Goal: Information Seeking & Learning: Learn about a topic

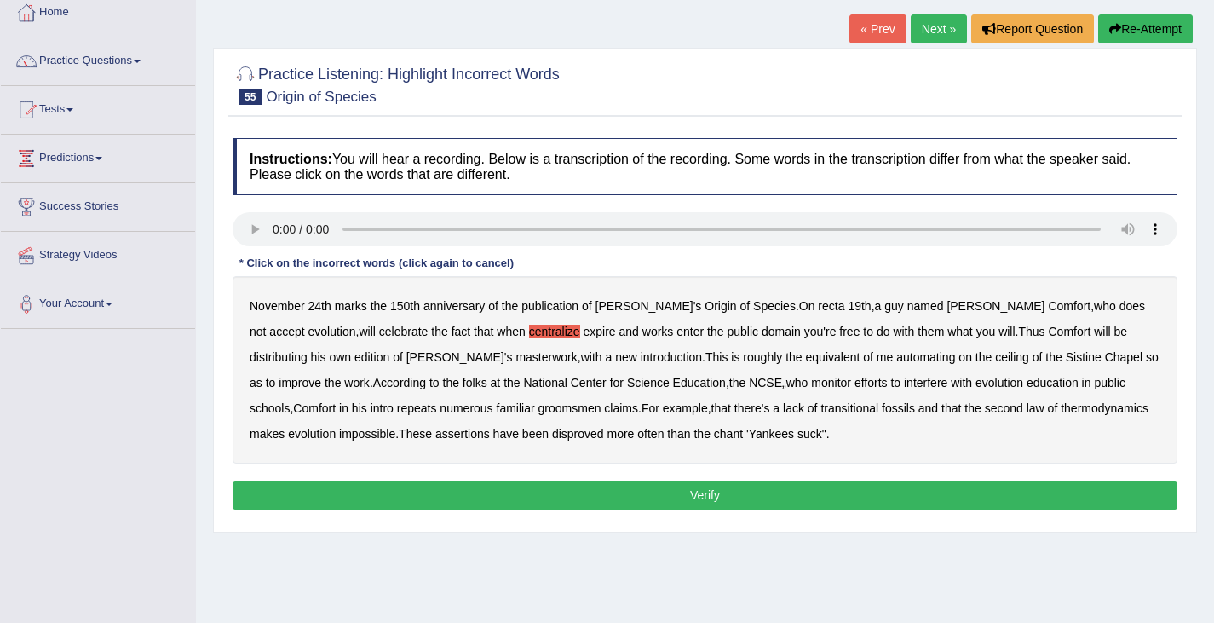
click at [1135, 37] on button "Re-Attempt" at bounding box center [1145, 28] width 95 height 29
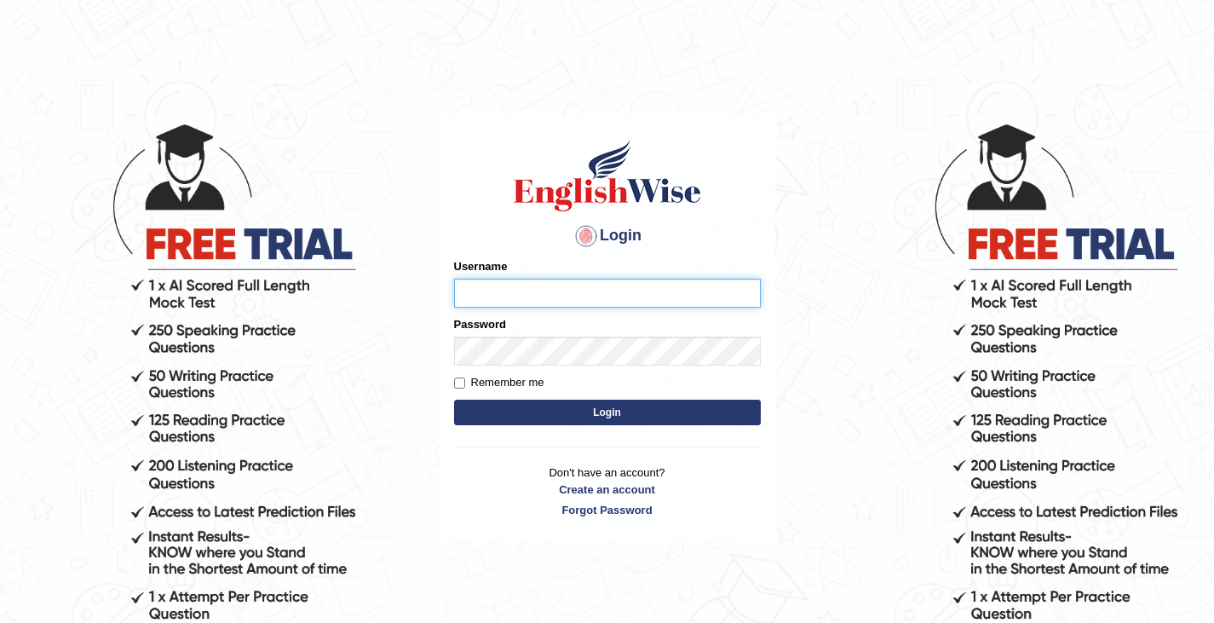
click at [491, 299] on input "Username" at bounding box center [607, 293] width 307 height 29
type input "0411980057"
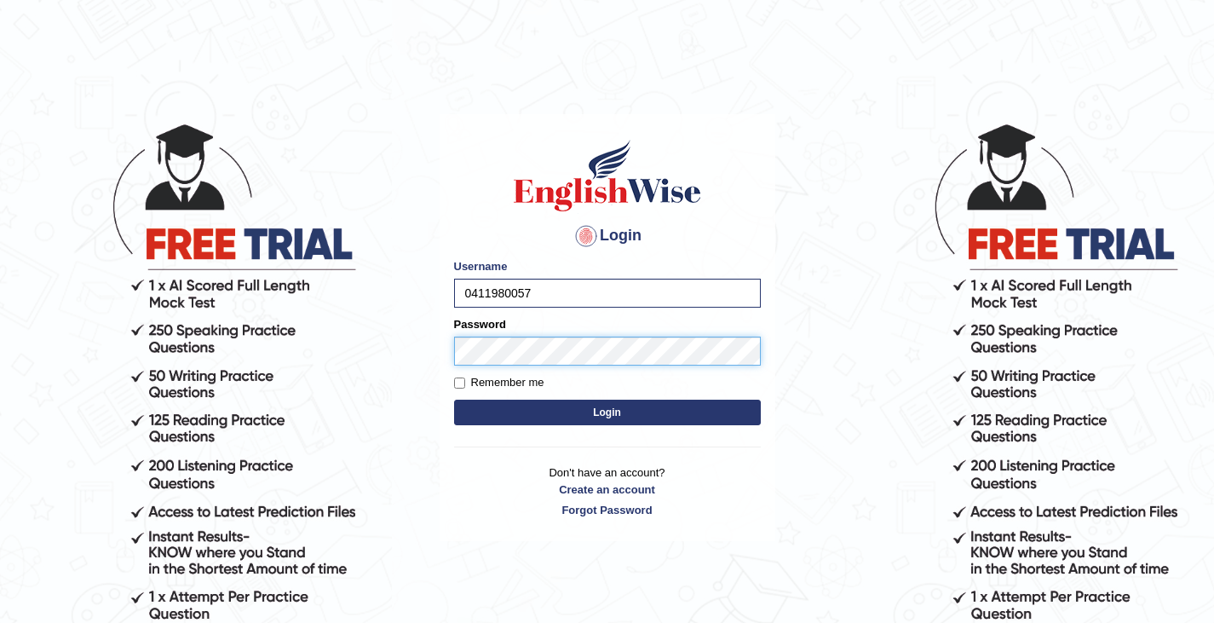
click at [454, 399] on button "Login" at bounding box center [607, 412] width 307 height 26
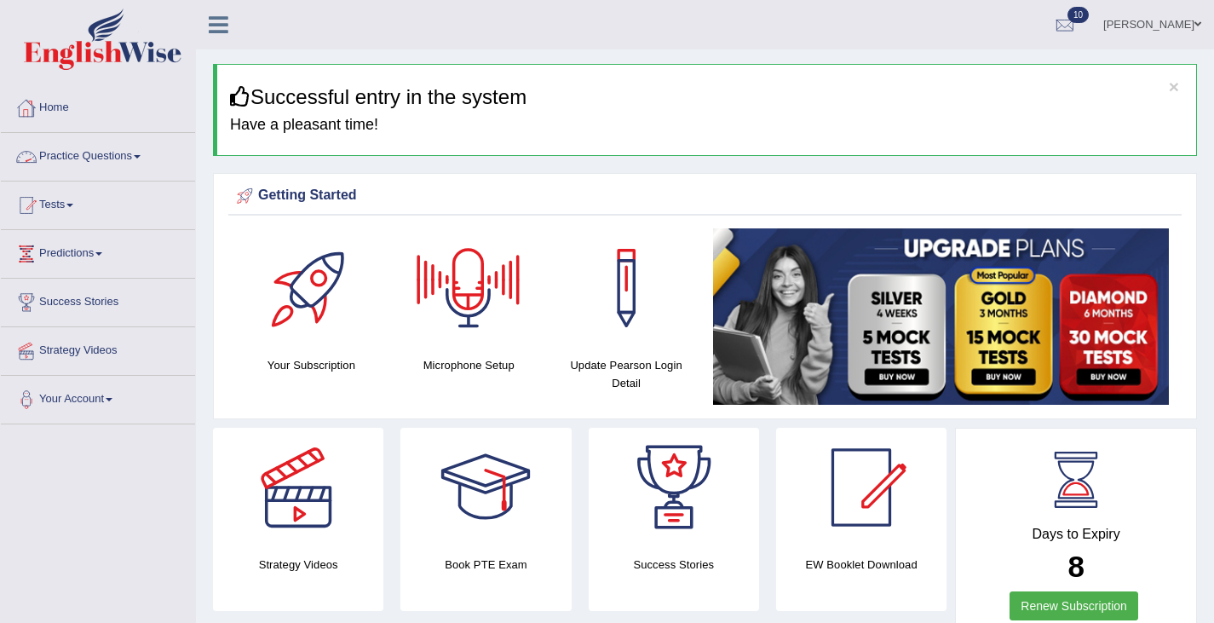
click at [101, 157] on link "Practice Questions" at bounding box center [98, 154] width 194 height 43
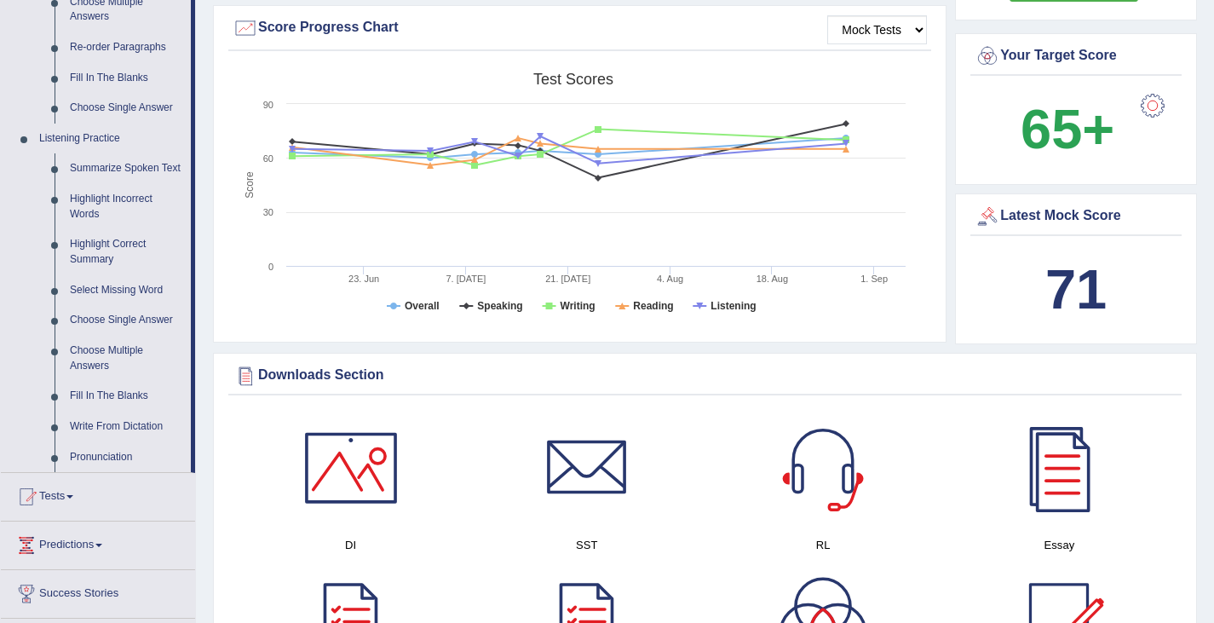
scroll to position [682, 0]
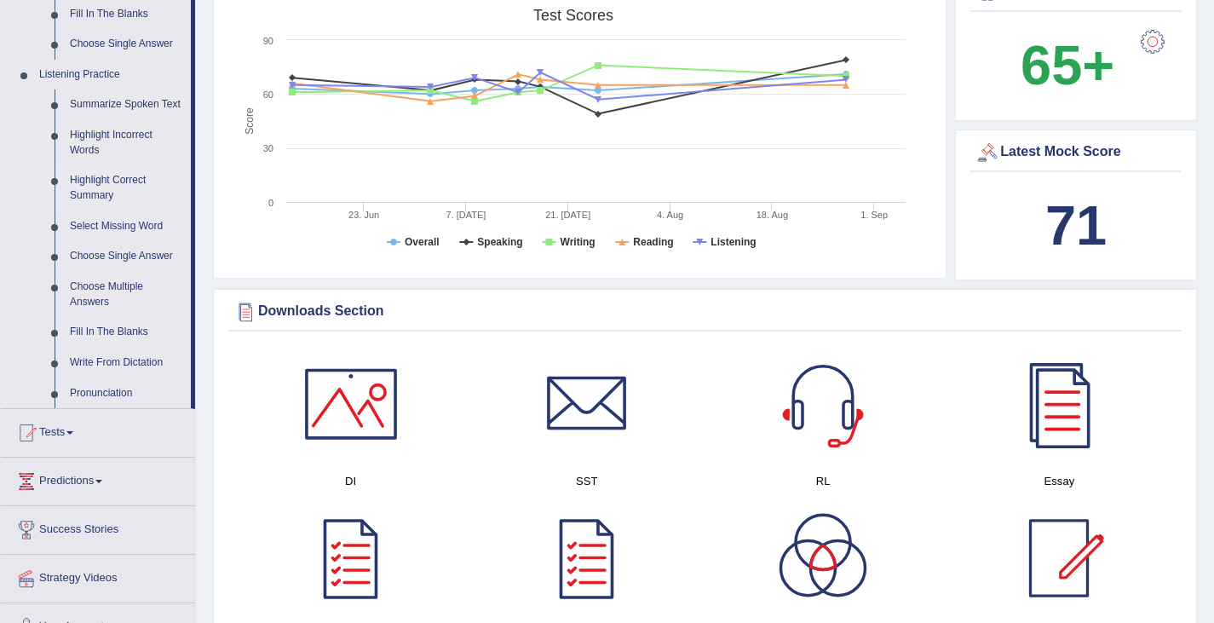
click at [120, 201] on link "Highlight Correct Summary" at bounding box center [126, 187] width 129 height 45
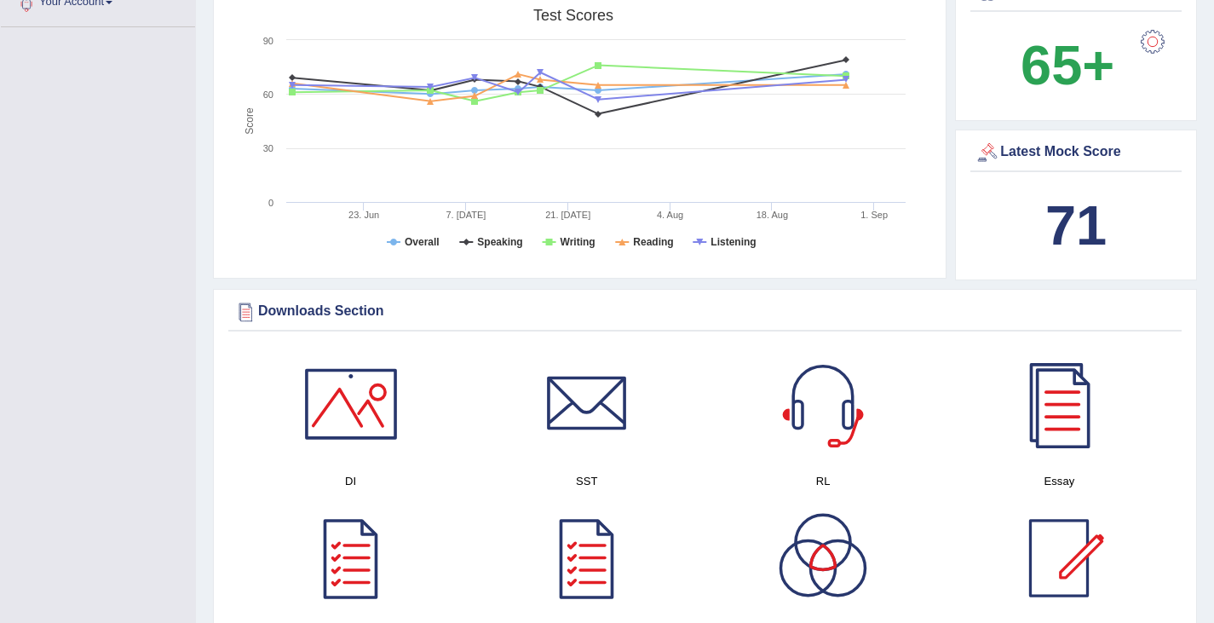
scroll to position [223, 0]
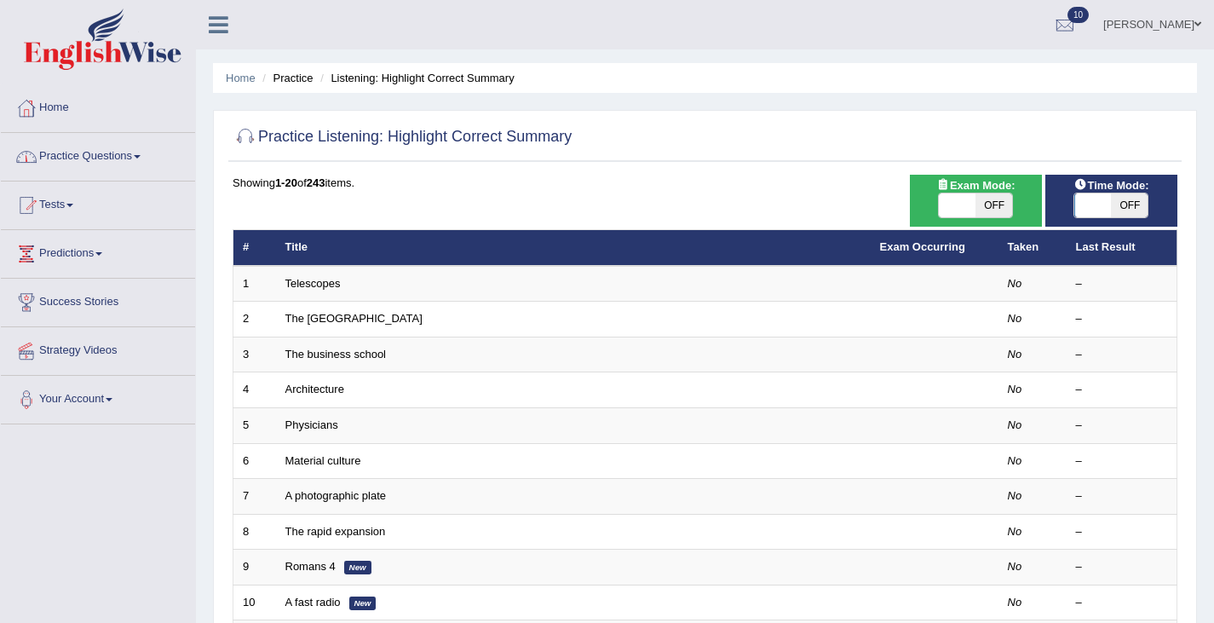
click at [71, 164] on link "Practice Questions" at bounding box center [98, 154] width 194 height 43
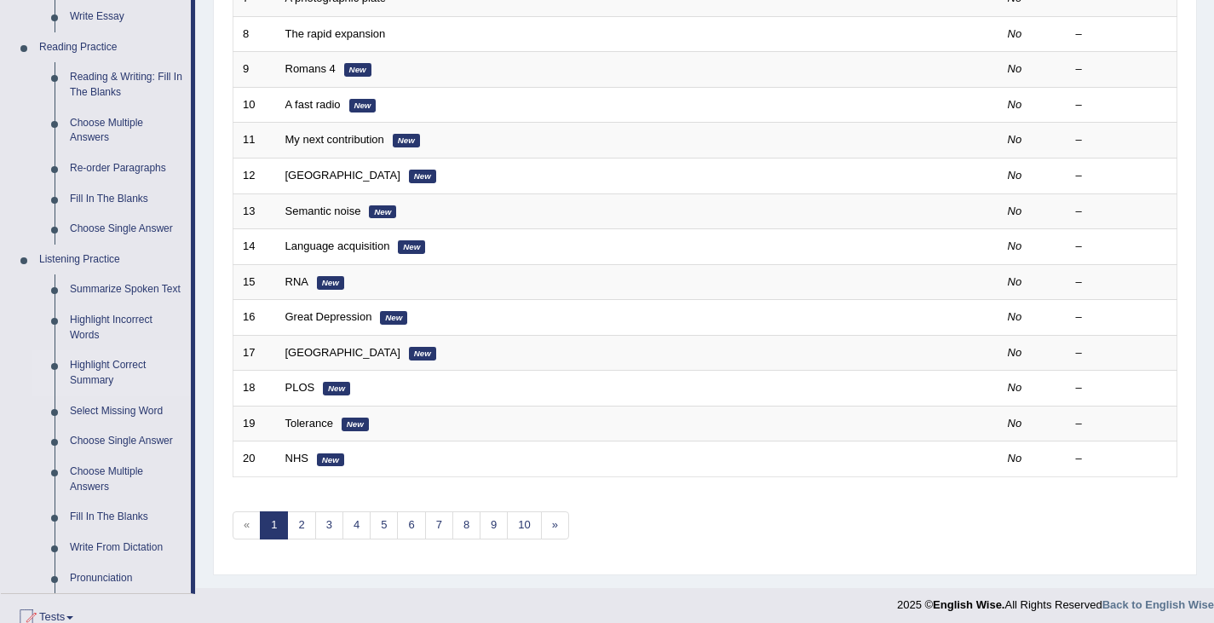
scroll to position [565, 0]
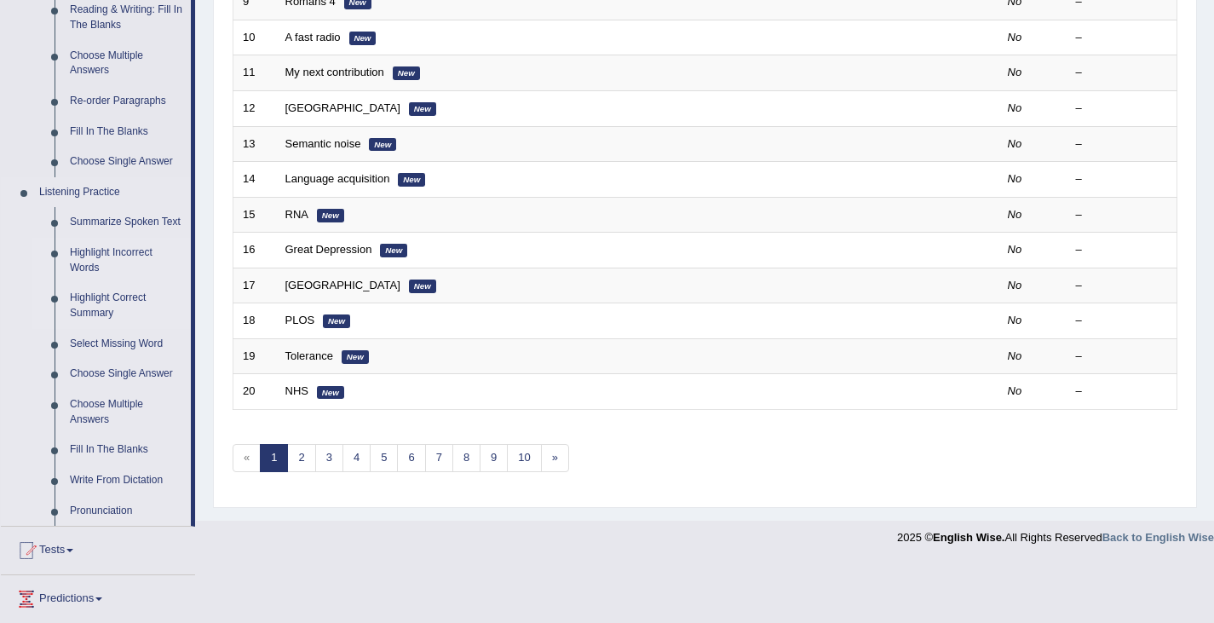
click at [117, 268] on link "Highlight Incorrect Words" at bounding box center [126, 260] width 129 height 45
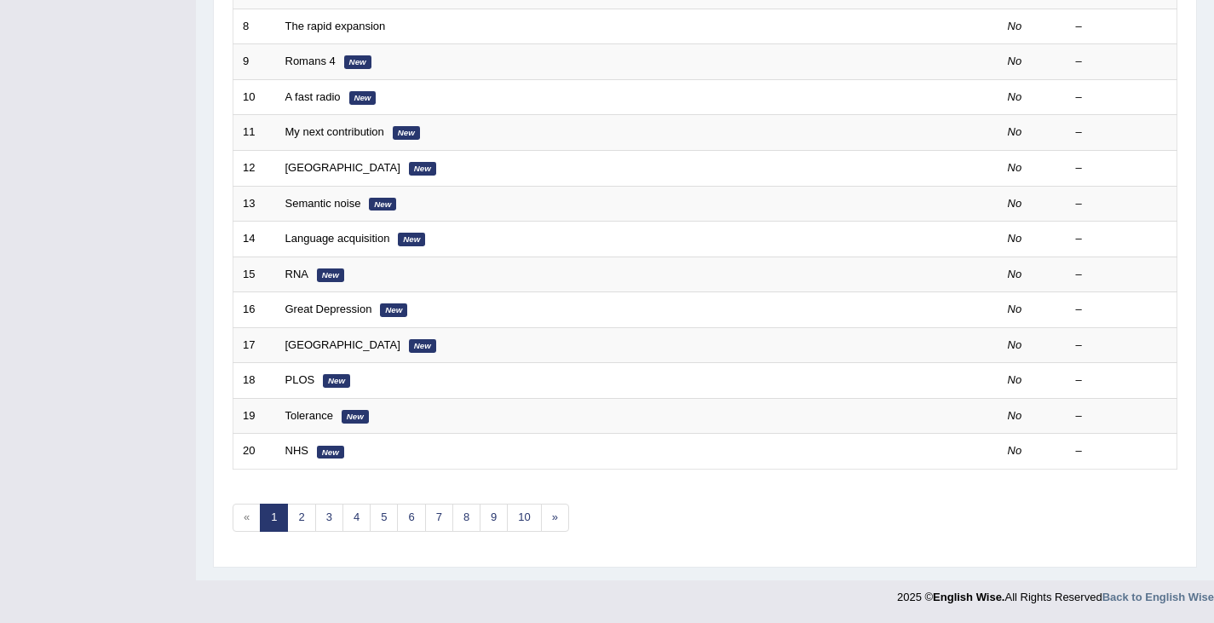
scroll to position [289, 0]
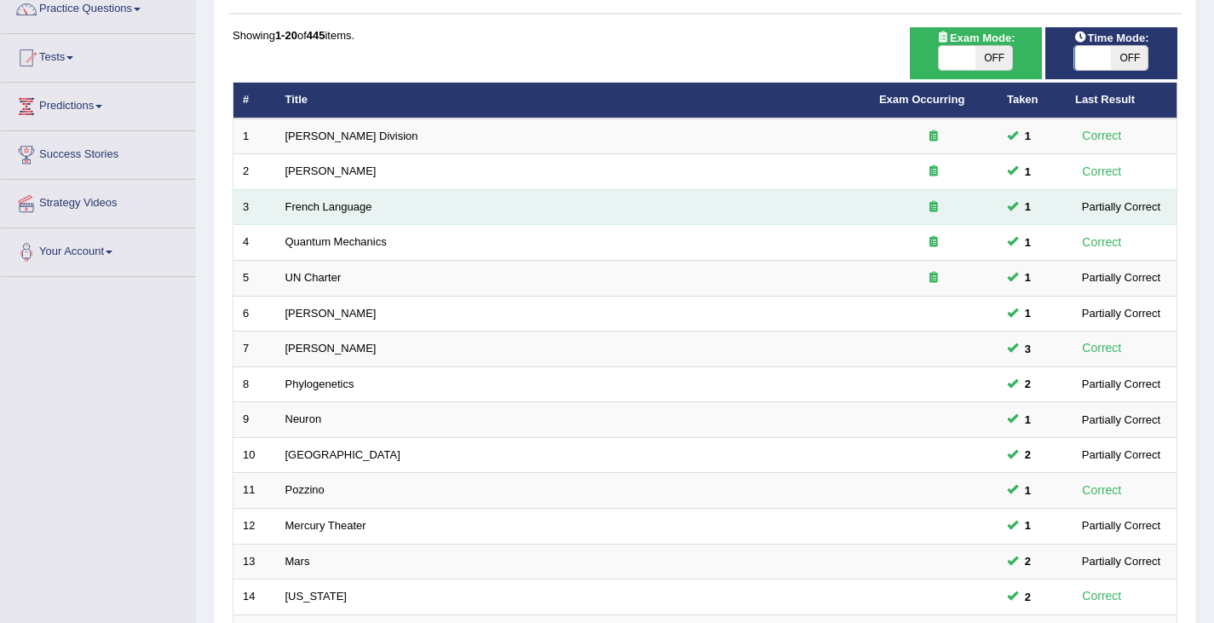
scroll to position [505, 0]
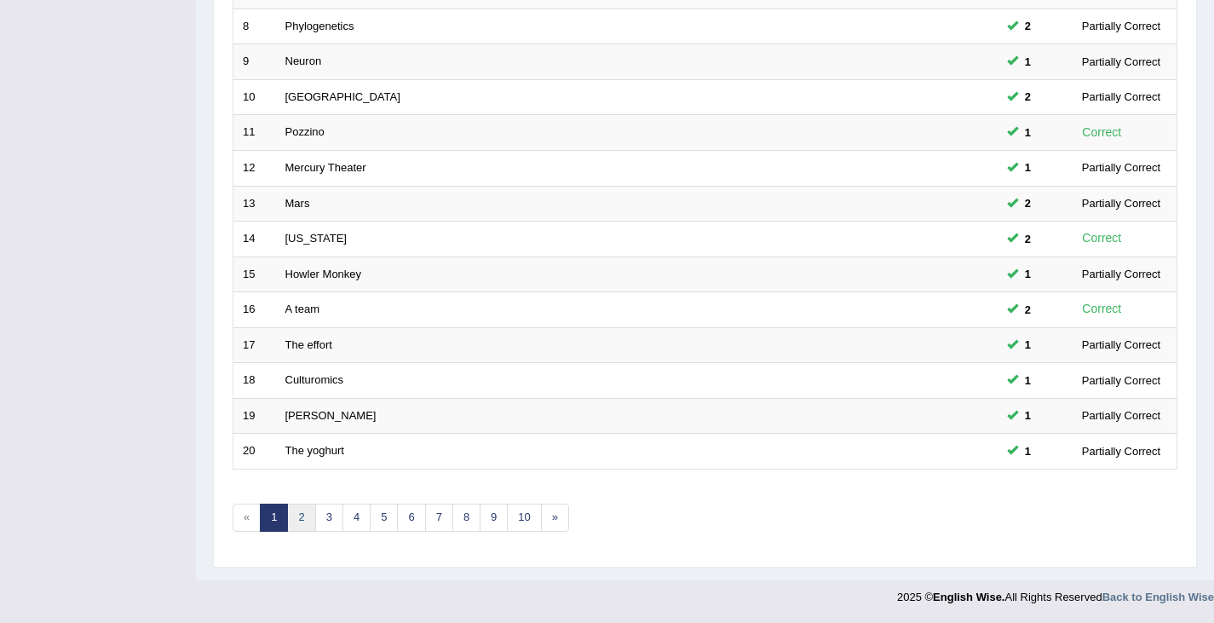
click at [300, 520] on link "2" at bounding box center [301, 517] width 28 height 28
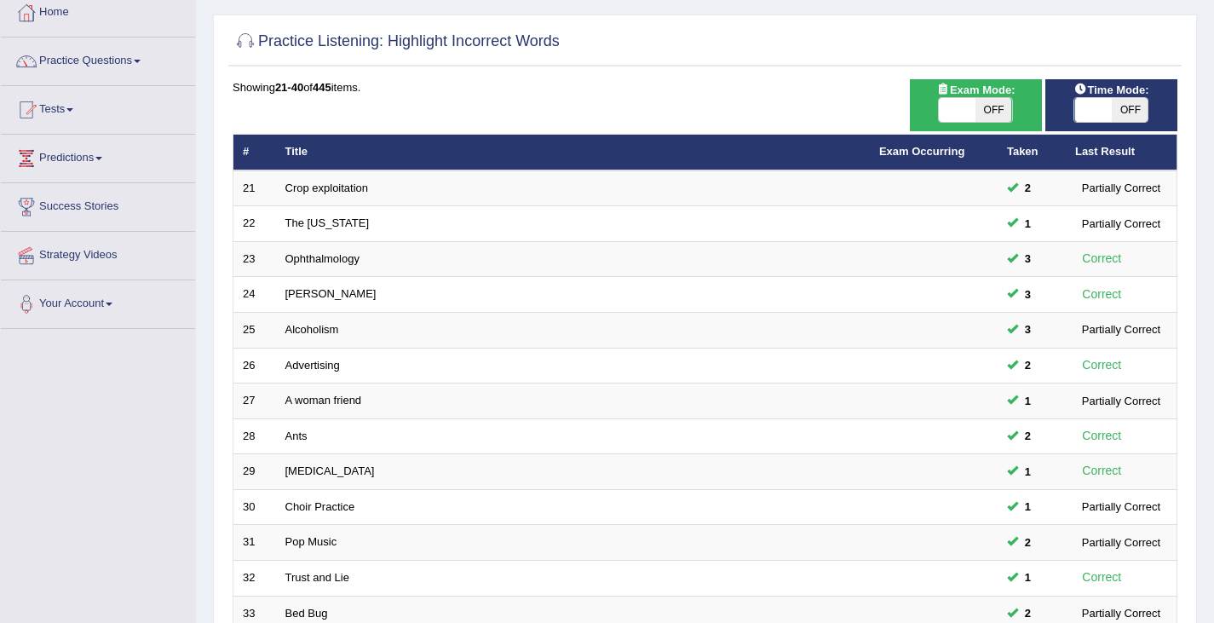
scroll to position [505, 0]
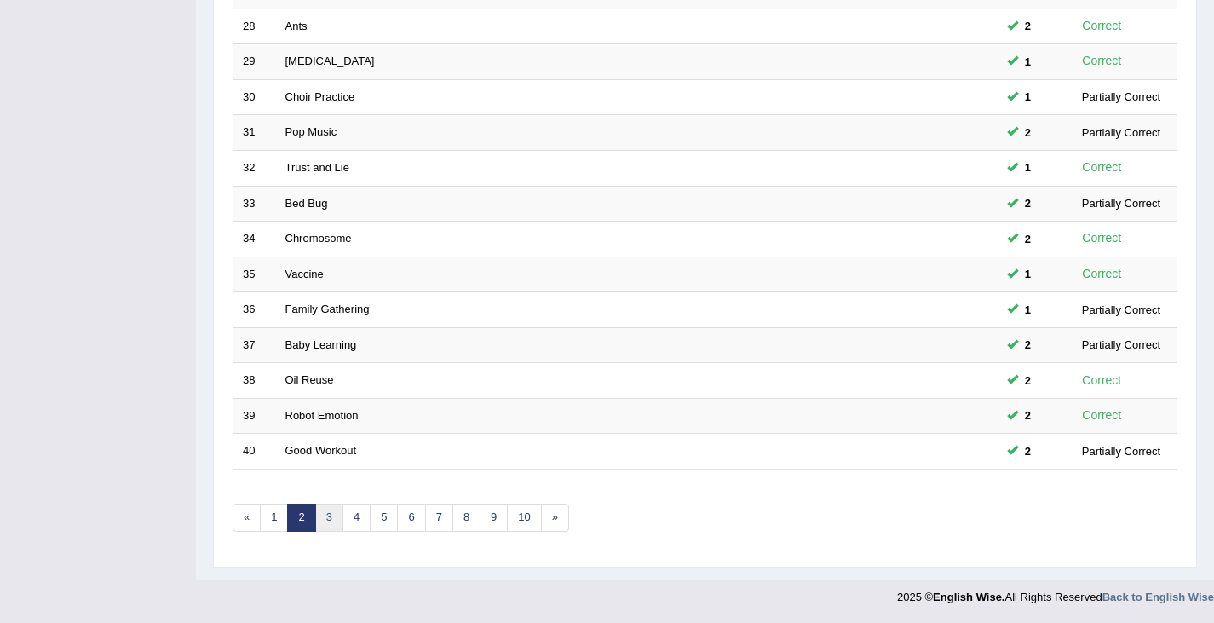
click at [330, 517] on link "3" at bounding box center [329, 517] width 28 height 28
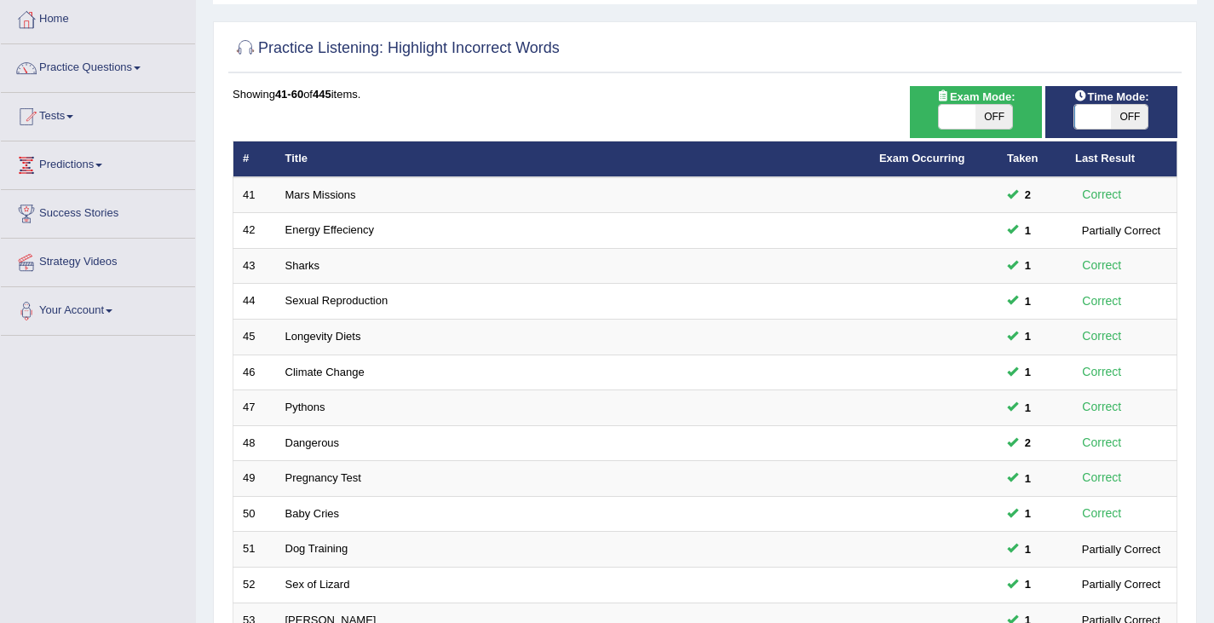
scroll to position [505, 0]
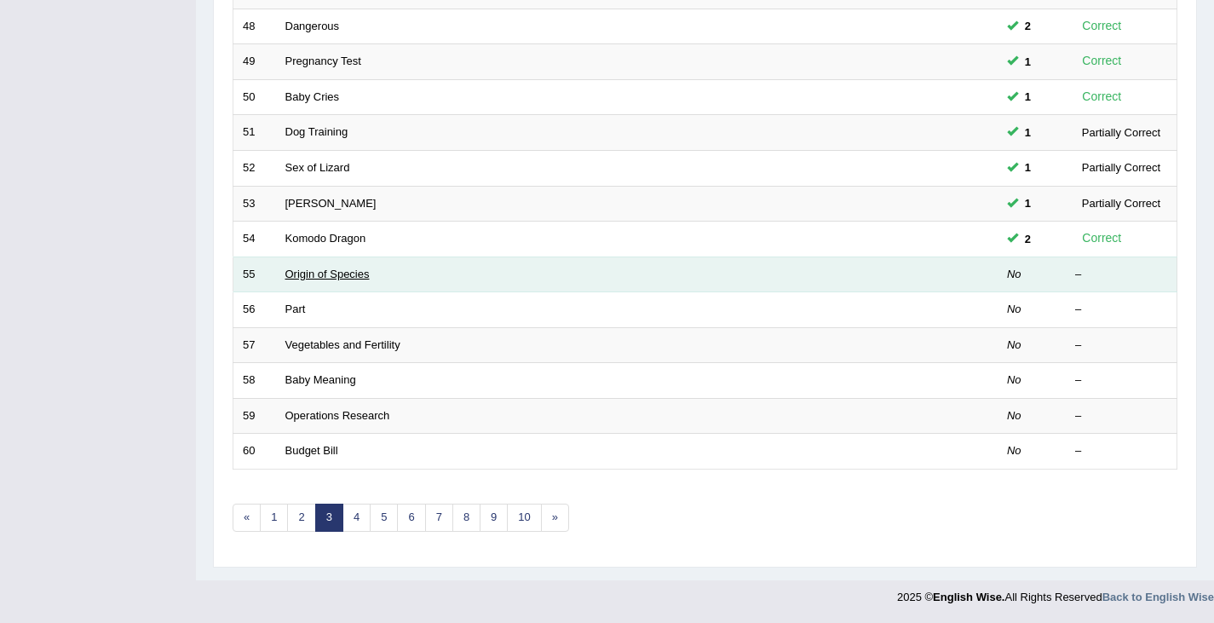
click at [298, 271] on link "Origin of Species" at bounding box center [327, 273] width 84 height 13
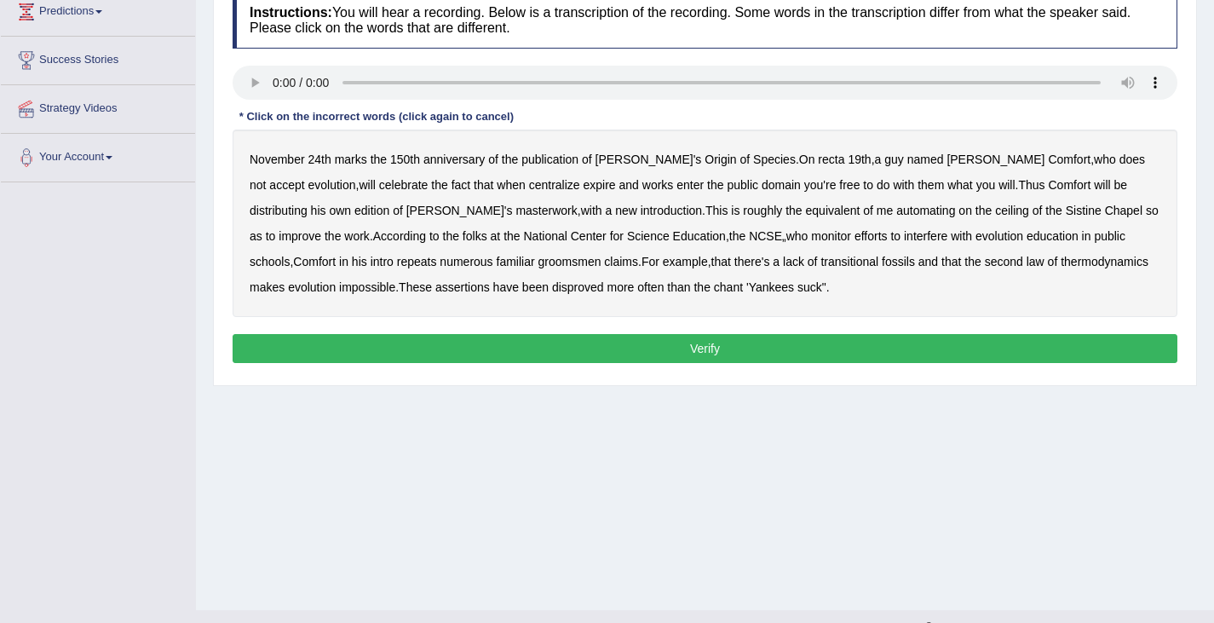
scroll to position [251, 0]
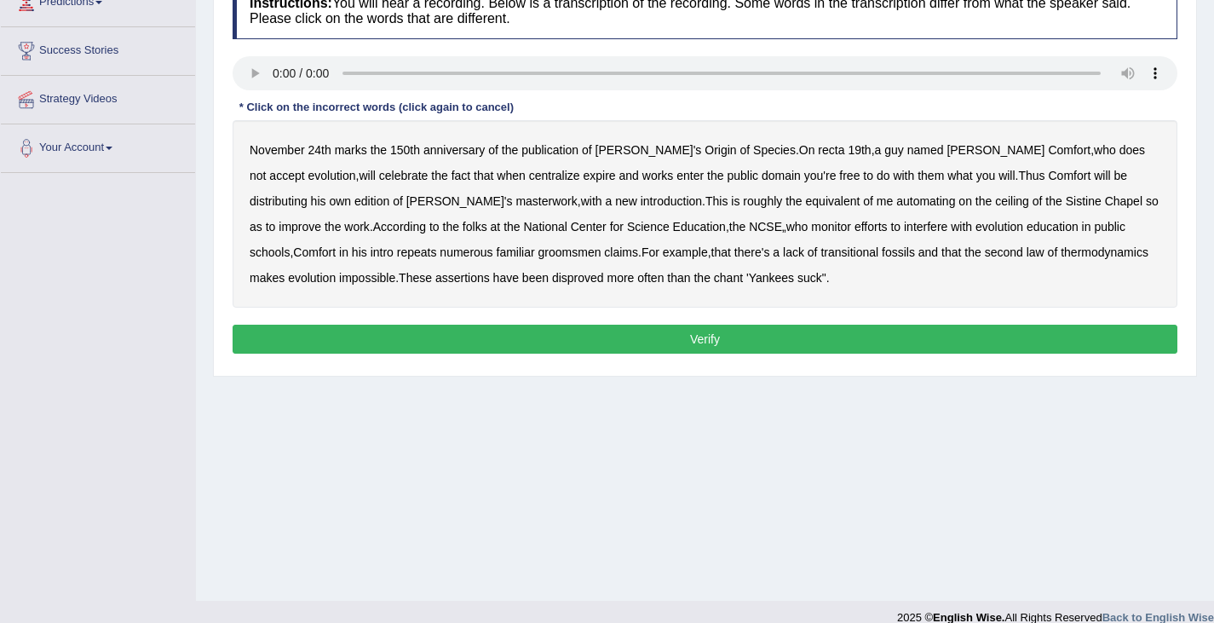
click at [818, 149] on b "recta" at bounding box center [831, 150] width 26 height 14
click at [529, 174] on b "centralize" at bounding box center [554, 176] width 51 height 14
click at [896, 195] on b "automating" at bounding box center [925, 201] width 59 height 14
click at [538, 254] on b "groomsmen" at bounding box center [569, 252] width 63 height 14
click at [1060, 256] on b "thermodynamics" at bounding box center [1104, 252] width 88 height 14
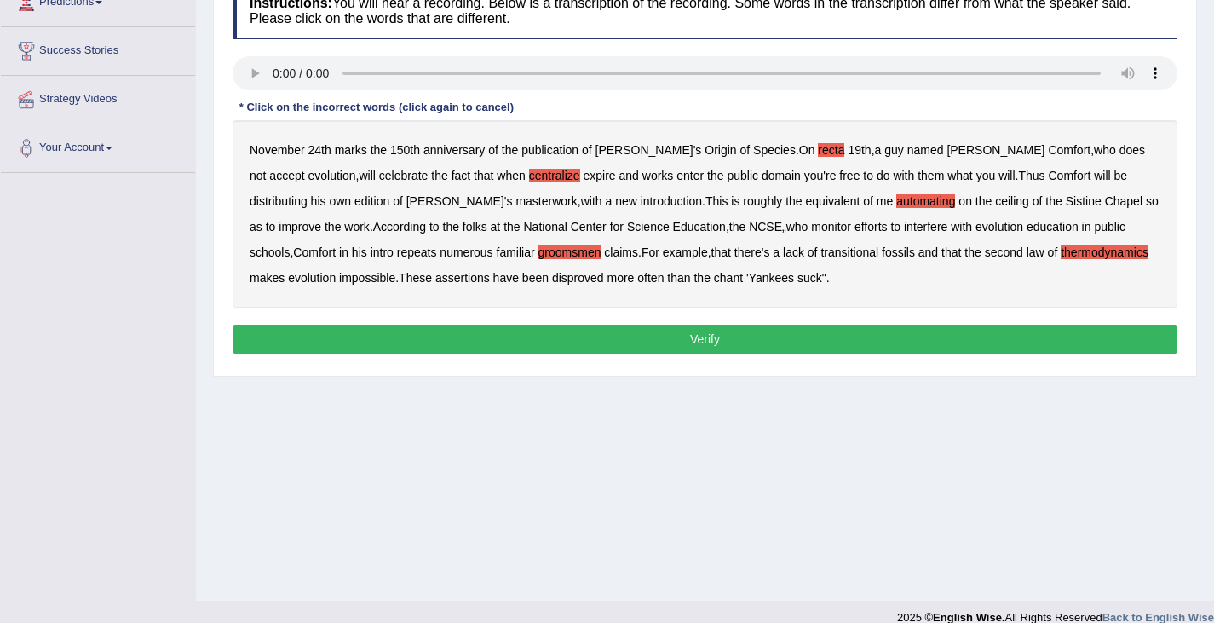
click at [681, 330] on button "Verify" at bounding box center [705, 339] width 945 height 29
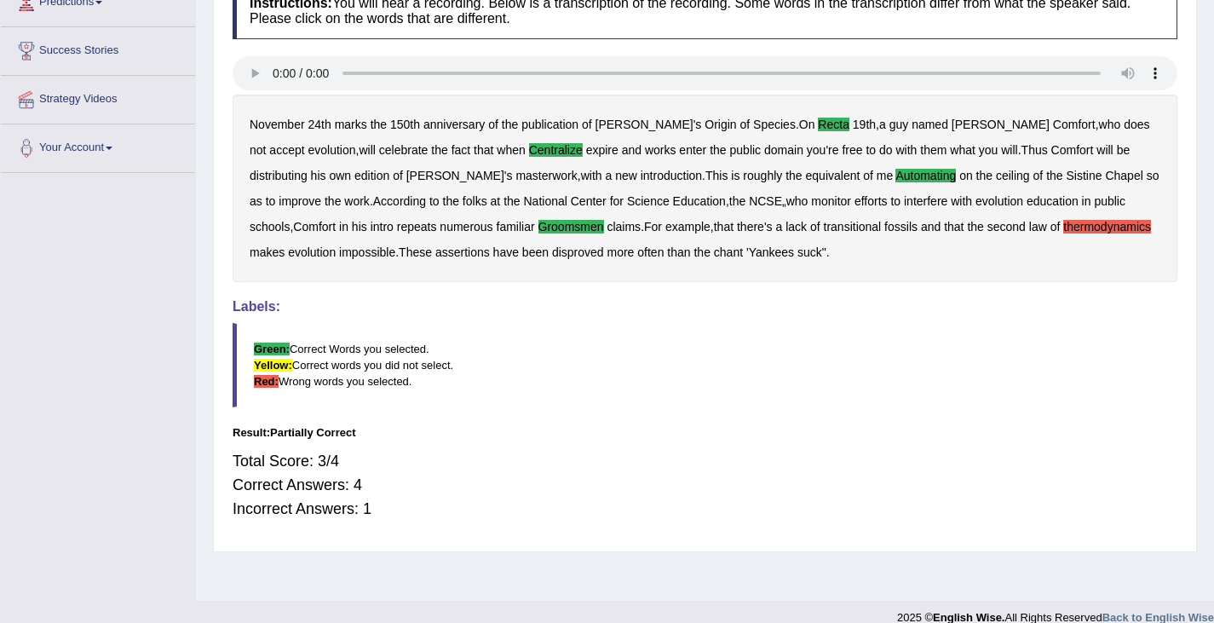
scroll to position [0, 0]
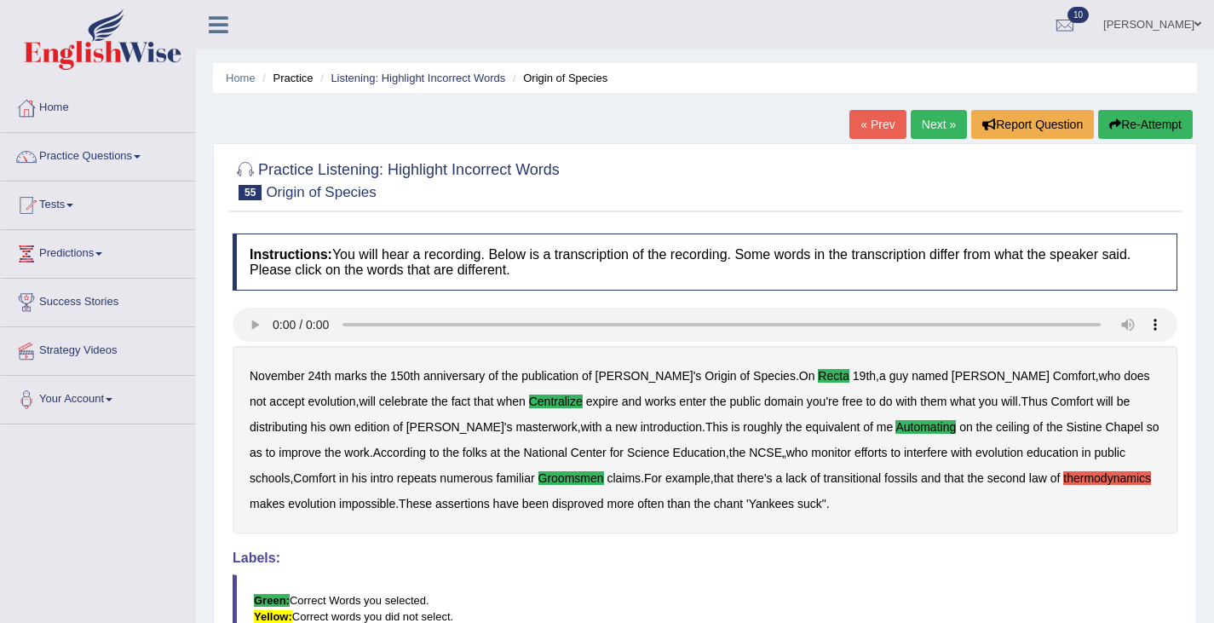
click at [931, 112] on link "Next »" at bounding box center [938, 124] width 56 height 29
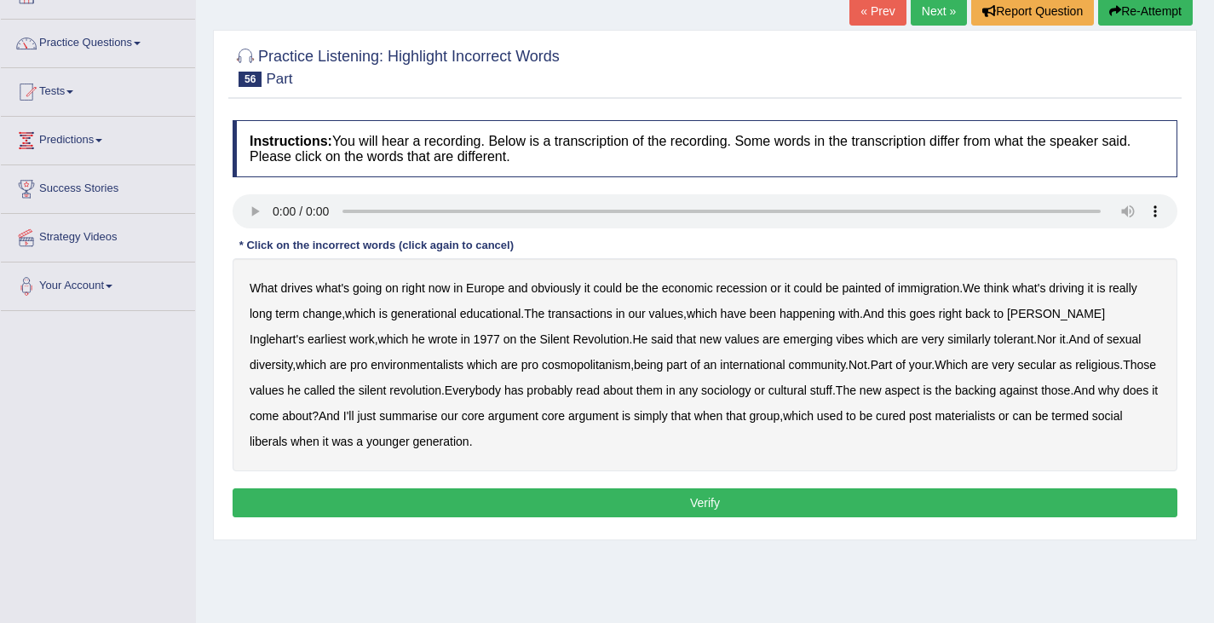
scroll to position [127, 0]
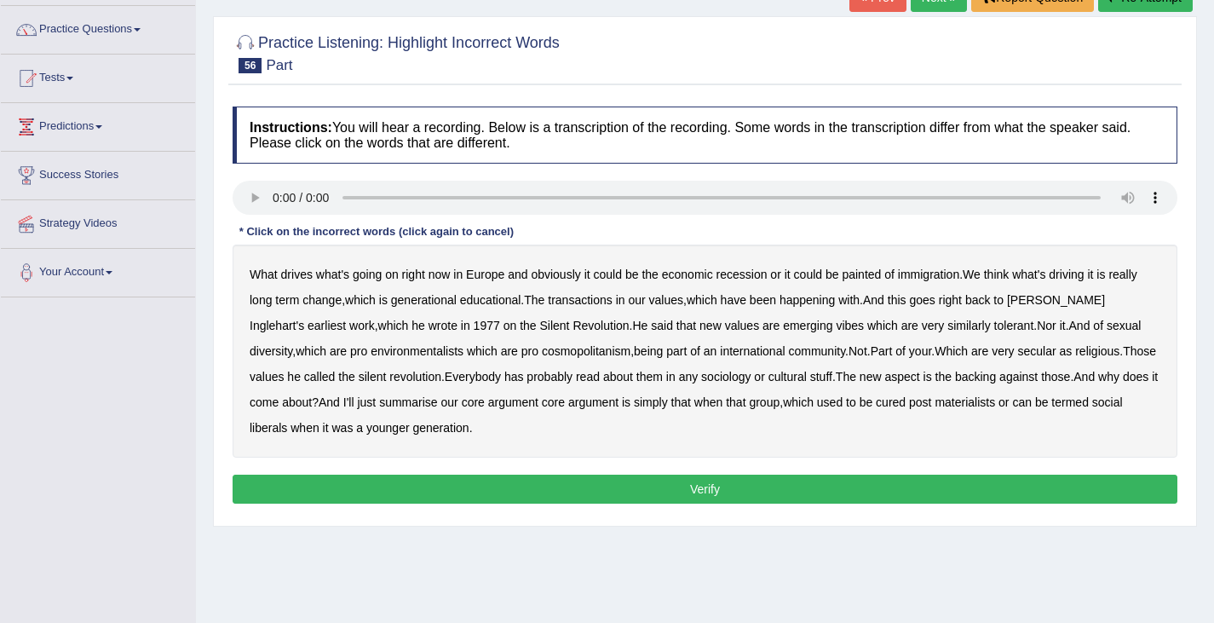
click at [598, 299] on b "transactions" at bounding box center [580, 300] width 64 height 14
click at [836, 330] on b "vibes" at bounding box center [850, 326] width 28 height 14
click at [955, 378] on b "backing" at bounding box center [975, 377] width 41 height 14
click at [715, 490] on button "Verify" at bounding box center [705, 488] width 945 height 29
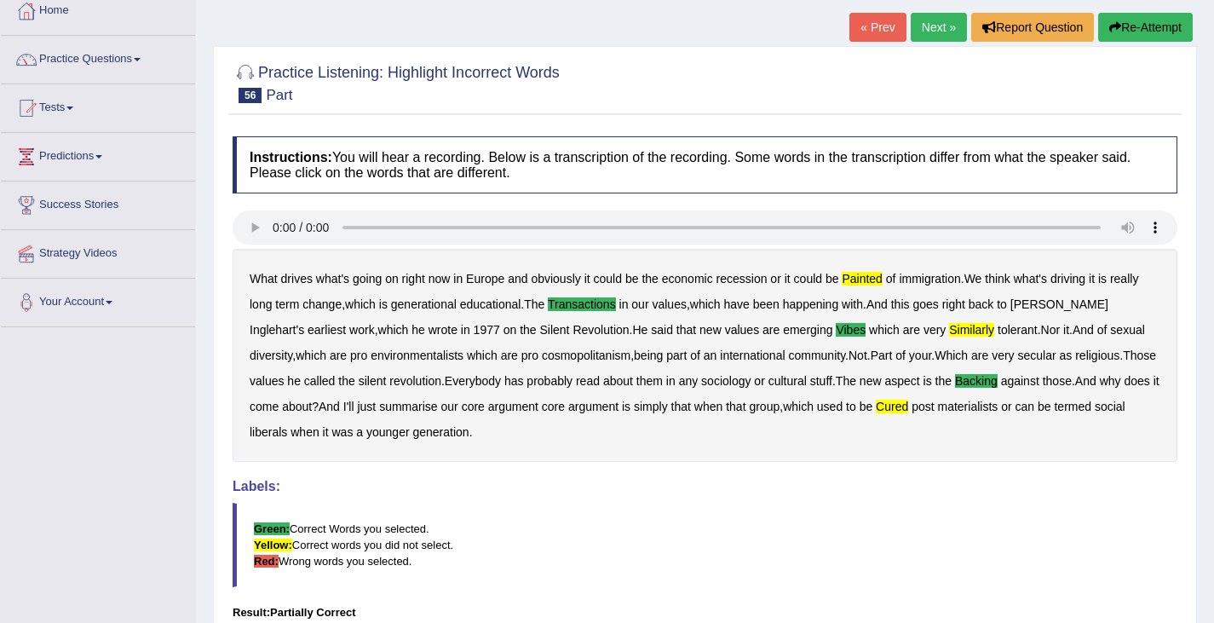
scroll to position [0, 0]
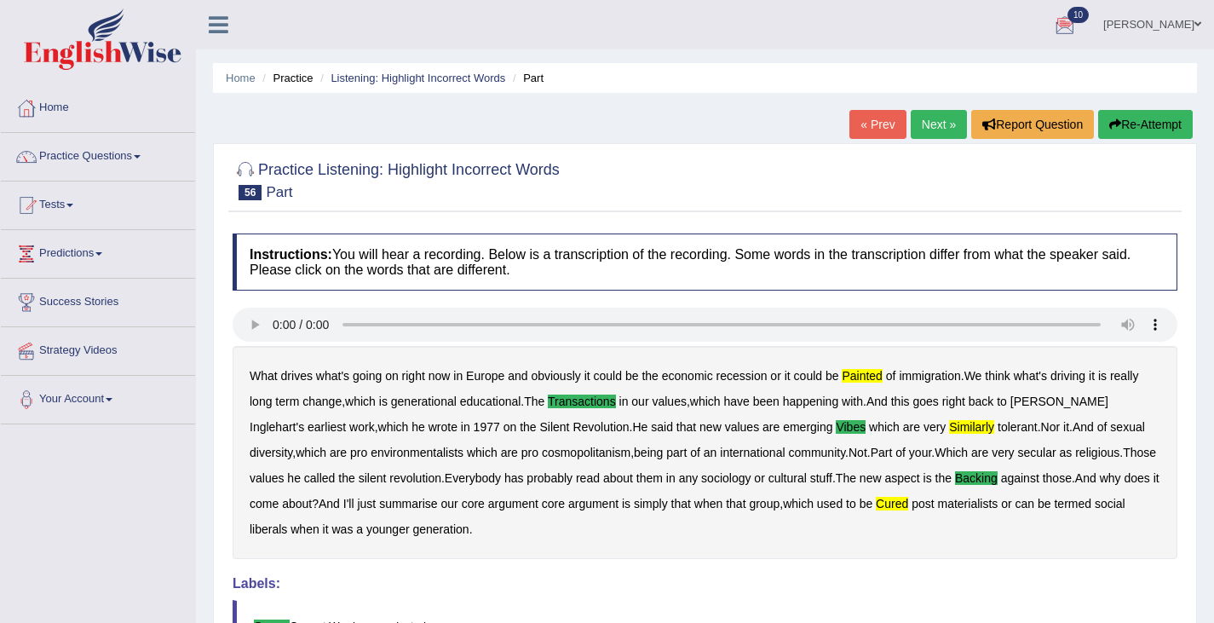
click at [1127, 124] on button "Re-Attempt" at bounding box center [1145, 124] width 95 height 29
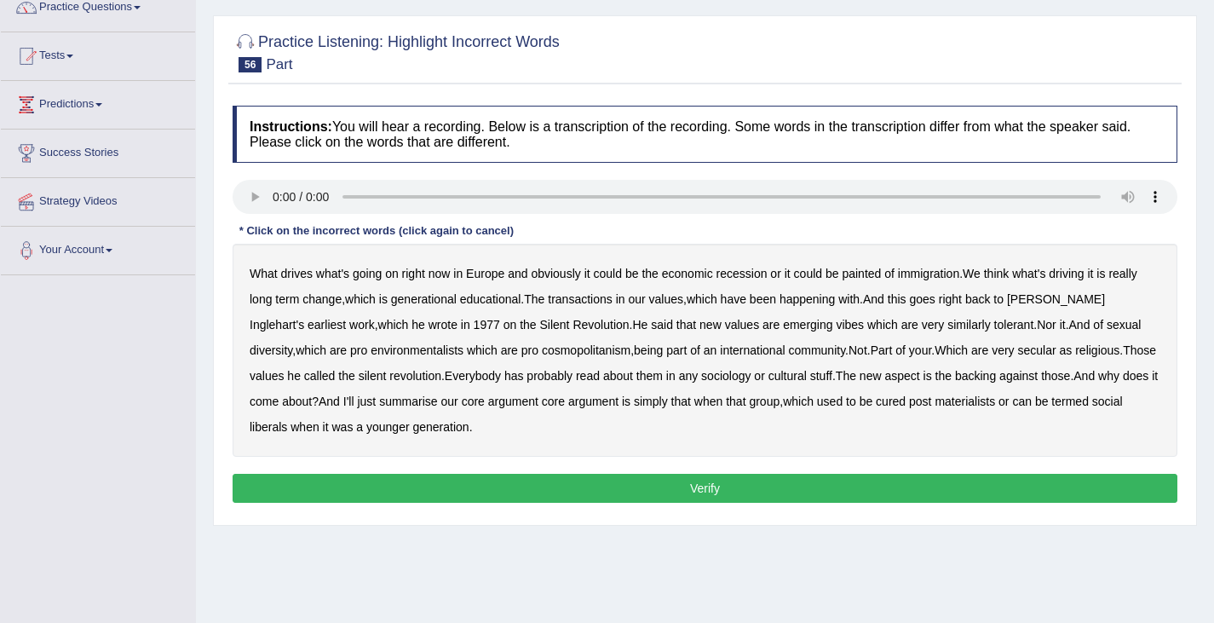
scroll to position [164, 0]
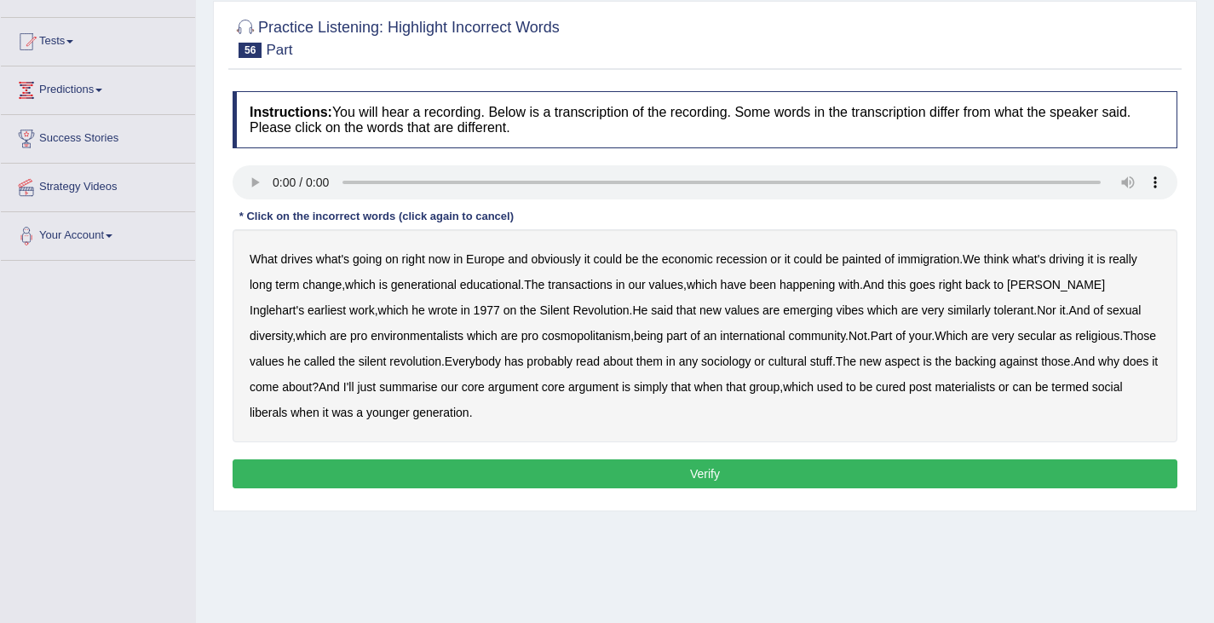
click at [578, 291] on b "transactions" at bounding box center [580, 285] width 64 height 14
click at [955, 359] on b "backing" at bounding box center [975, 361] width 41 height 14
click at [1048, 286] on b "[PERSON_NAME]" at bounding box center [1056, 285] width 98 height 14
click at [304, 303] on b "Inglehart's" at bounding box center [277, 310] width 55 height 14
click at [836, 311] on b "vibes" at bounding box center [850, 310] width 28 height 14
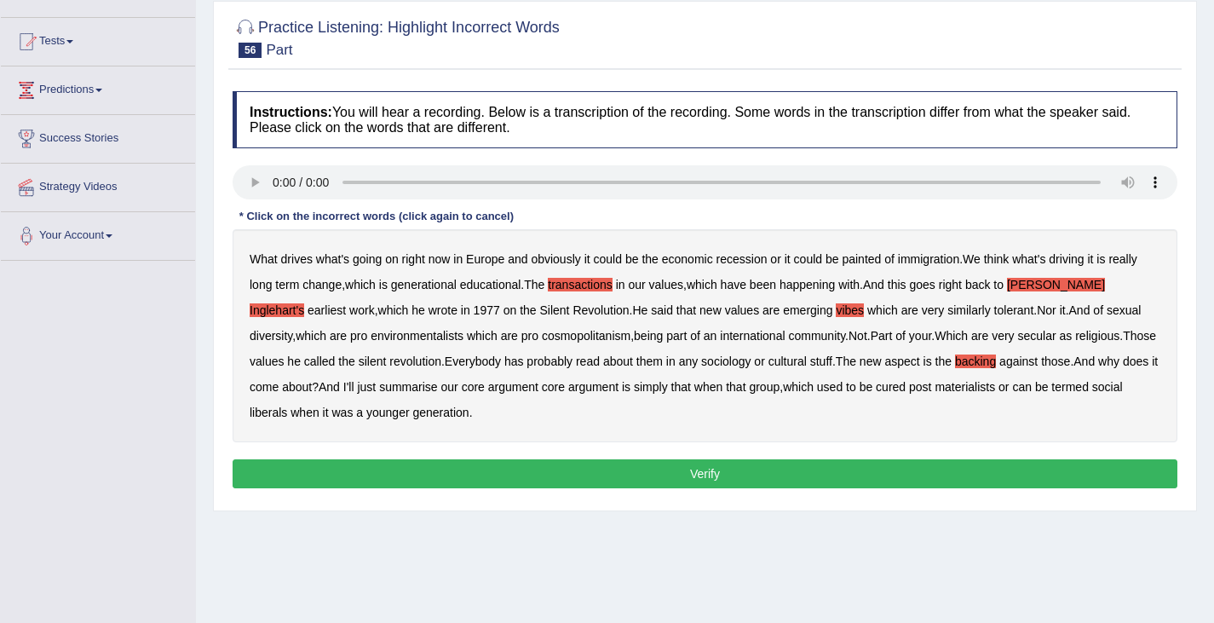
click at [1013, 338] on div "What drives what's going on right now in [GEOGRAPHIC_DATA] and obviously it cou…" at bounding box center [705, 335] width 945 height 213
click at [1060, 335] on b "as" at bounding box center [1066, 336] width 13 height 14
click at [876, 388] on b "cured" at bounding box center [891, 387] width 30 height 14
click at [677, 478] on button "Verify" at bounding box center [705, 473] width 945 height 29
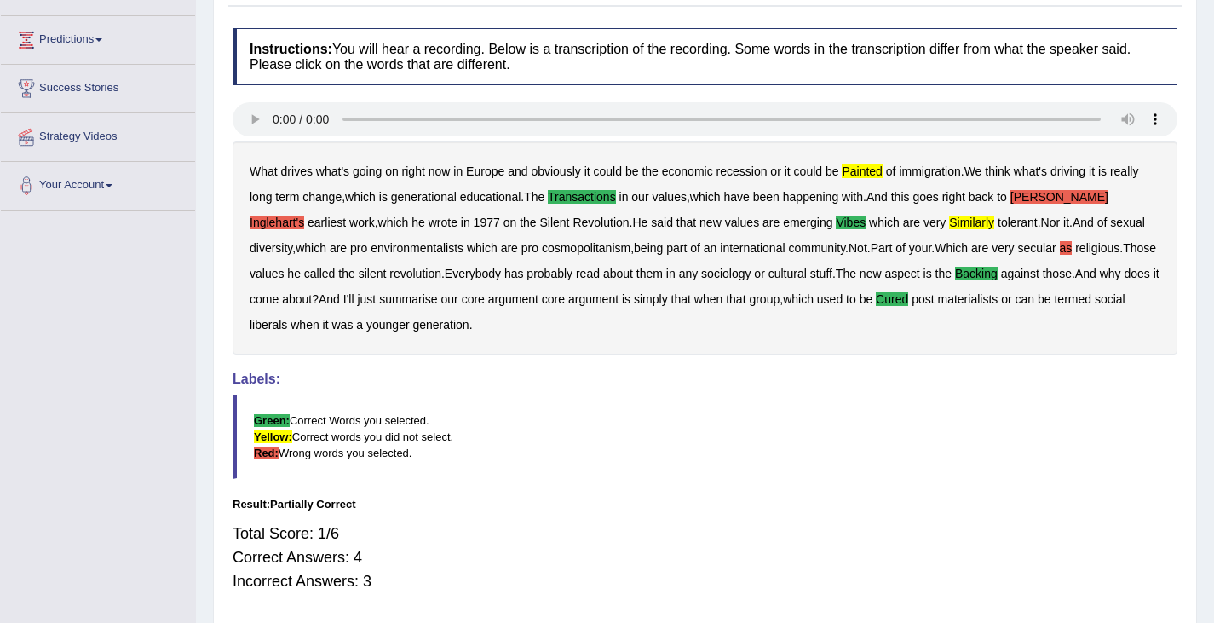
scroll to position [272, 0]
